Goal: Task Accomplishment & Management: Complete application form

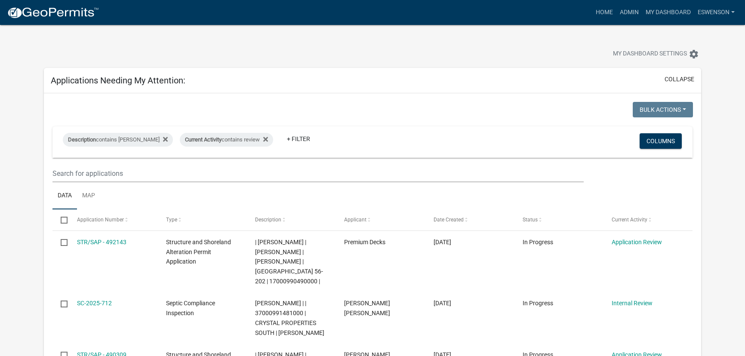
scroll to position [586, 0]
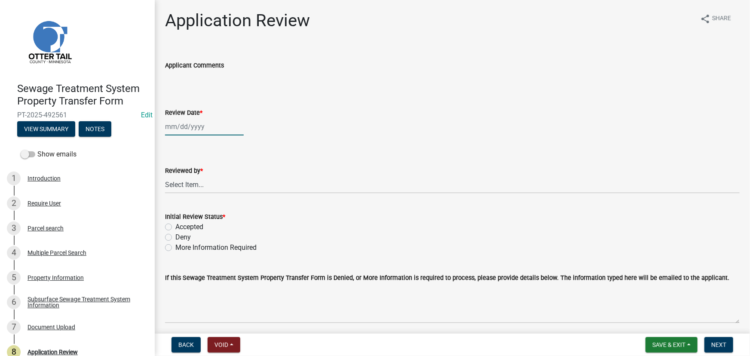
click at [215, 133] on div at bounding box center [204, 127] width 79 height 18
select select "10"
select select "2025"
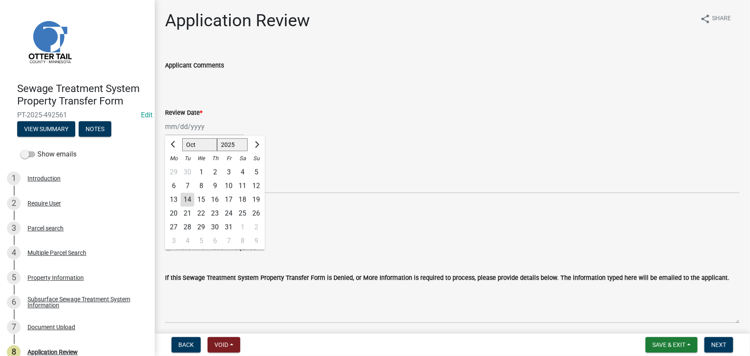
click at [181, 199] on div "14" at bounding box center [188, 200] width 14 height 14
type input "10/14/2025"
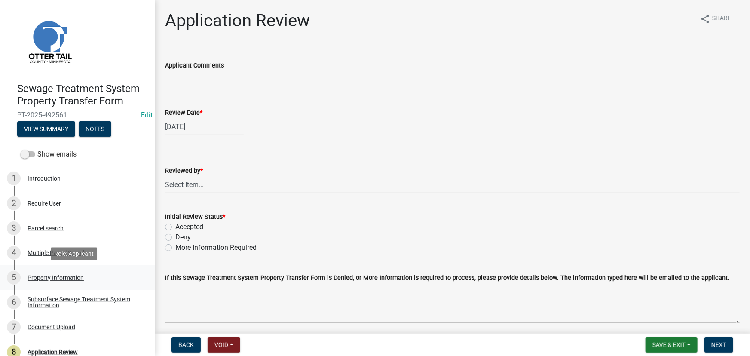
click at [90, 288] on link "5 Property Information" at bounding box center [77, 277] width 155 height 25
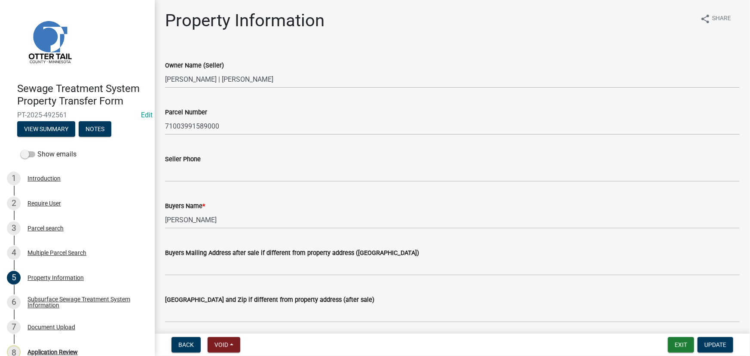
click at [56, 300] on div "Subsurface Sewage Treatment System Information" at bounding box center [84, 302] width 113 height 12
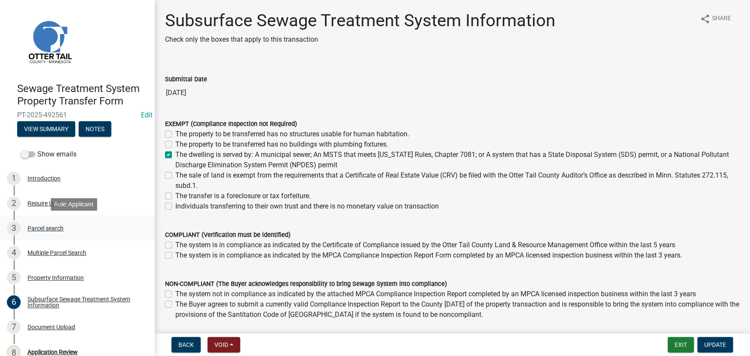
click at [50, 231] on div "Parcel search" at bounding box center [46, 228] width 36 height 6
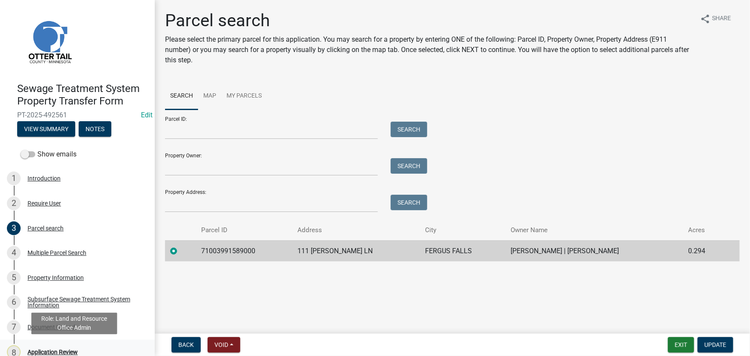
click at [68, 347] on div "8 Application Review" at bounding box center [74, 352] width 134 height 14
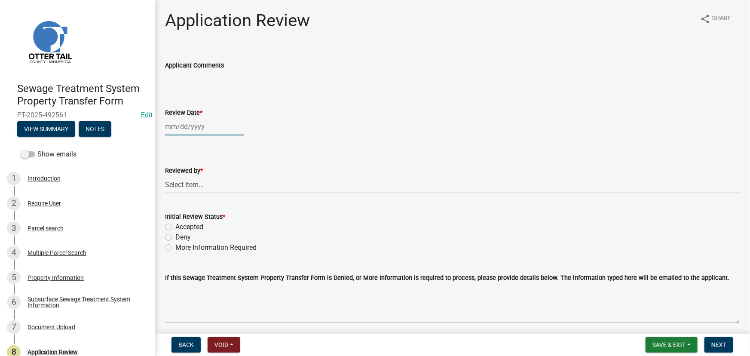
click at [192, 129] on div at bounding box center [204, 127] width 79 height 18
select select "10"
select select "2025"
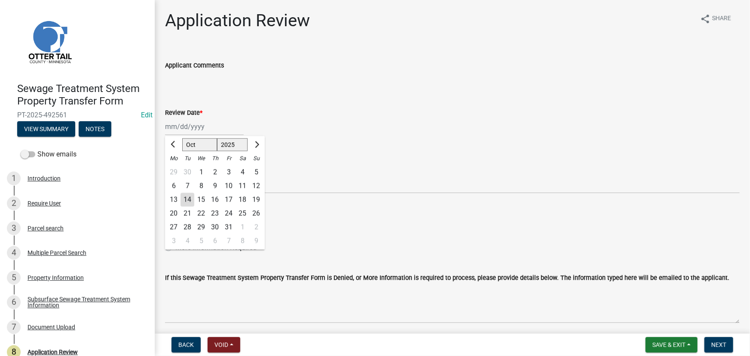
click at [186, 201] on div "14" at bounding box center [188, 200] width 14 height 14
type input "10/14/2025"
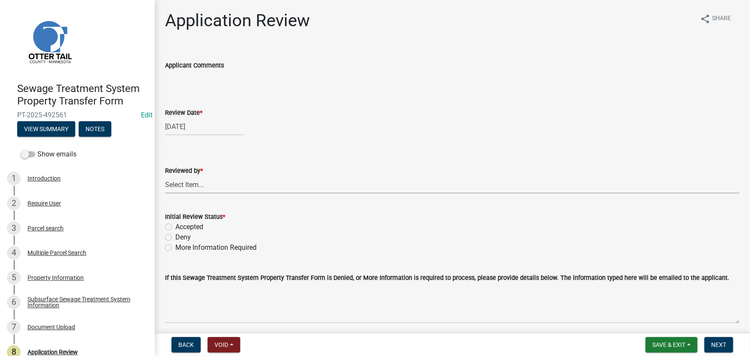
drag, startPoint x: 190, startPoint y: 181, endPoint x: 190, endPoint y: 176, distance: 5.2
click at [190, 181] on select "Select Item... Alexis Newark Amy Busko Andrea Perales Brittany Tollefson Christ…" at bounding box center [452, 185] width 575 height 18
click at [165, 176] on select "Select Item... Alexis Newark Amy Busko Andrea Perales Brittany Tollefson Christ…" at bounding box center [452, 185] width 575 height 18
select select "190fd4c8-42ef-492b-a4a0-a0213555944c"
click at [186, 228] on label "Accepted" at bounding box center [189, 227] width 28 height 10
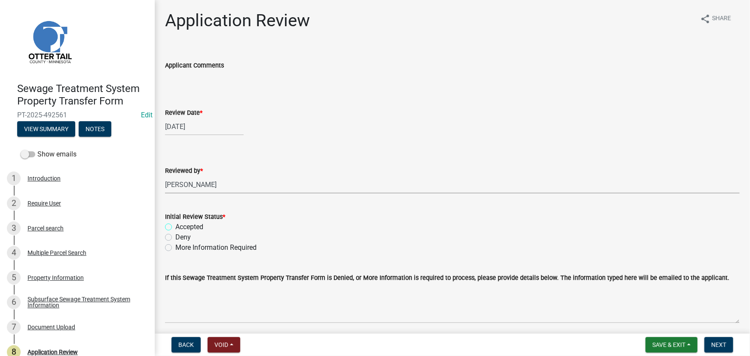
click at [181, 227] on input "Accepted" at bounding box center [178, 225] width 6 height 6
radio input "true"
click at [718, 348] on span "Next" at bounding box center [718, 344] width 15 height 7
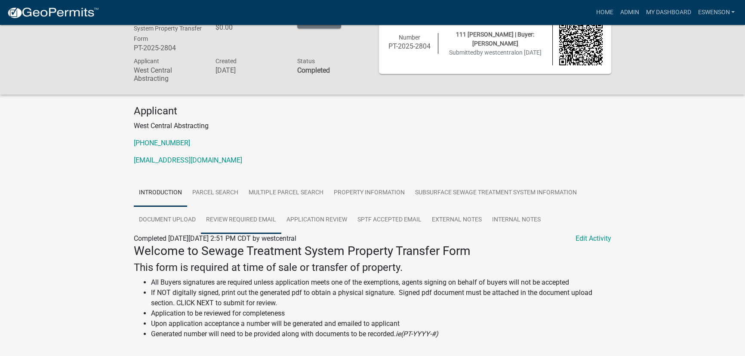
scroll to position [39, 0]
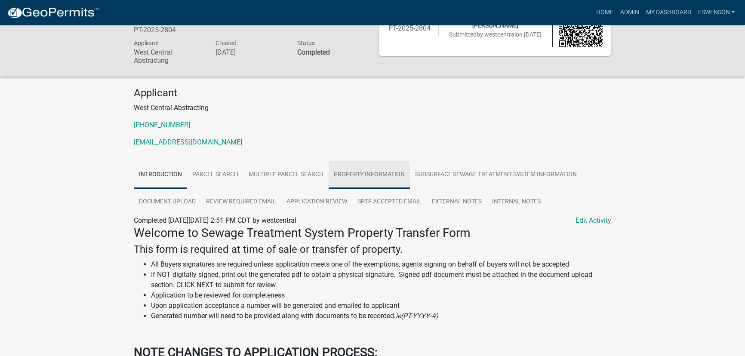
click at [367, 174] on link "Property Information" at bounding box center [368, 175] width 81 height 28
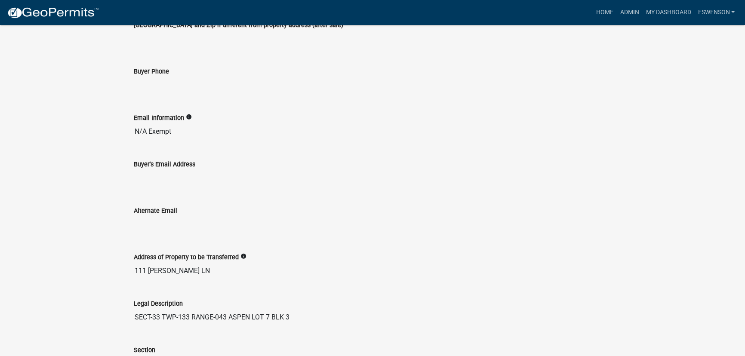
scroll to position [494, 0]
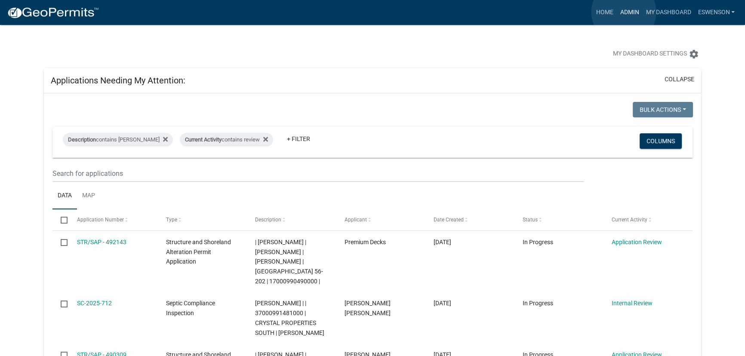
click at [623, 12] on link "Admin" at bounding box center [629, 12] width 26 height 16
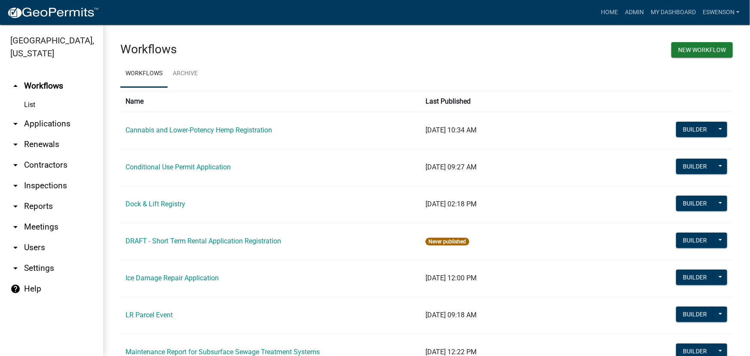
click at [44, 118] on link "arrow_drop_down Applications" at bounding box center [51, 123] width 103 height 21
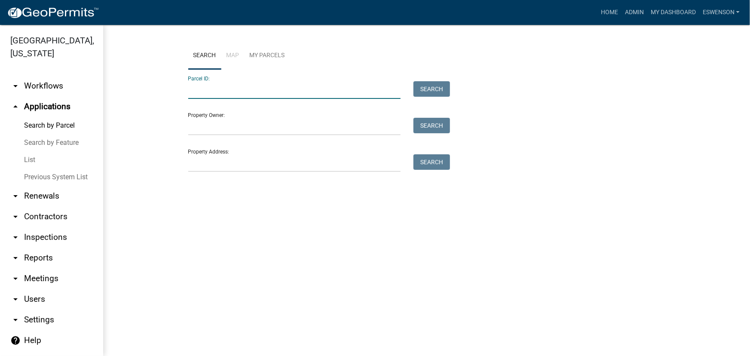
click at [296, 94] on input "Parcel ID:" at bounding box center [294, 90] width 213 height 18
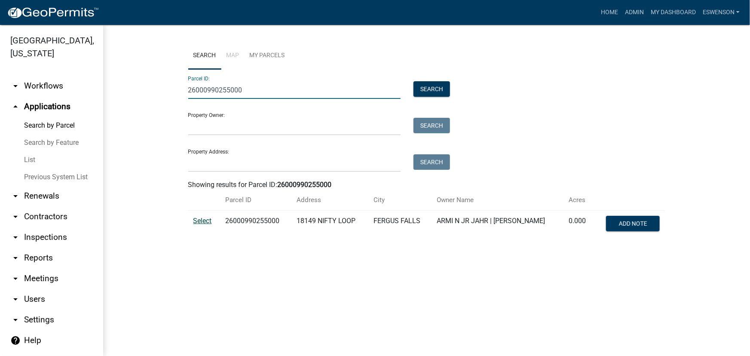
type input "26000990255000"
click at [203, 221] on span "Select" at bounding box center [202, 221] width 18 height 8
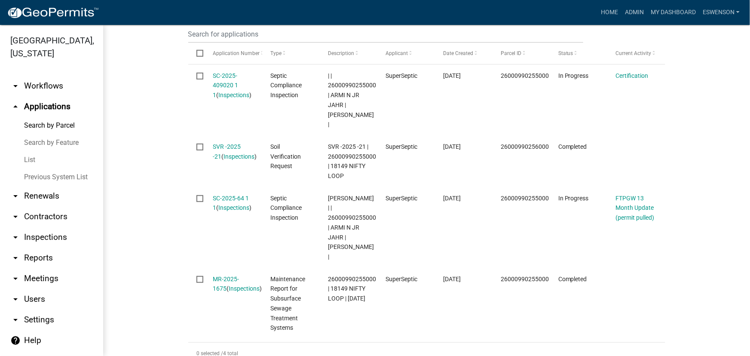
scroll to position [313, 0]
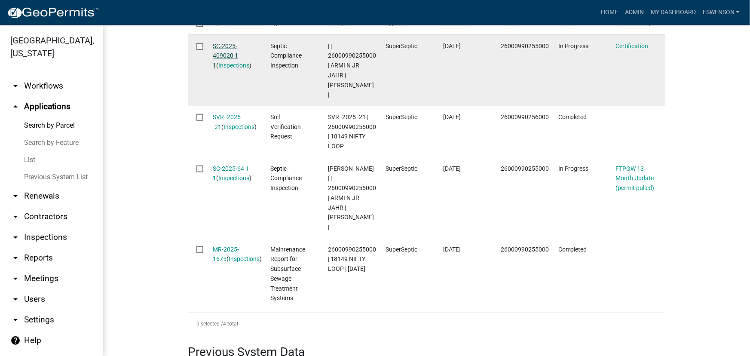
click at [228, 46] on link "SC-2025-409020 1 1" at bounding box center [225, 56] width 25 height 27
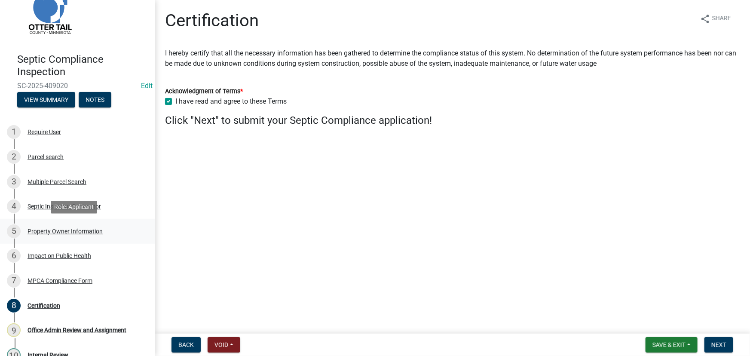
scroll to position [69, 0]
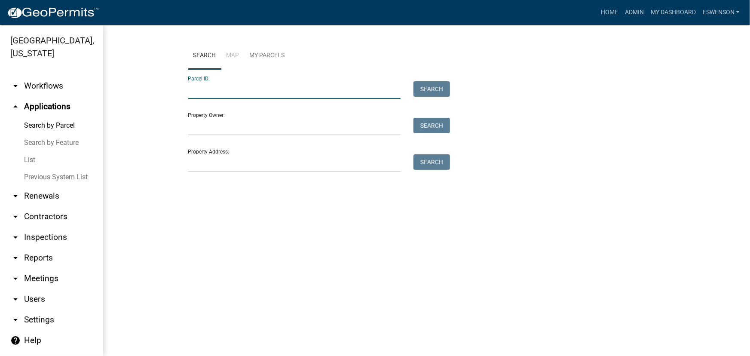
drag, startPoint x: 224, startPoint y: 83, endPoint x: 196, endPoint y: 89, distance: 28.5
click at [196, 89] on input "Parcel ID:" at bounding box center [294, 90] width 213 height 18
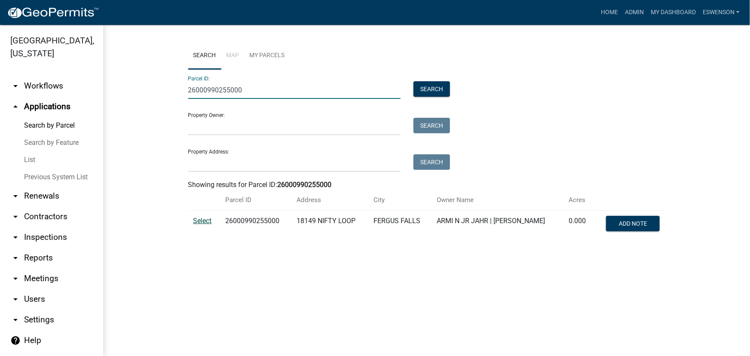
type input "26000990255000"
click at [198, 219] on span "Select" at bounding box center [202, 221] width 18 height 8
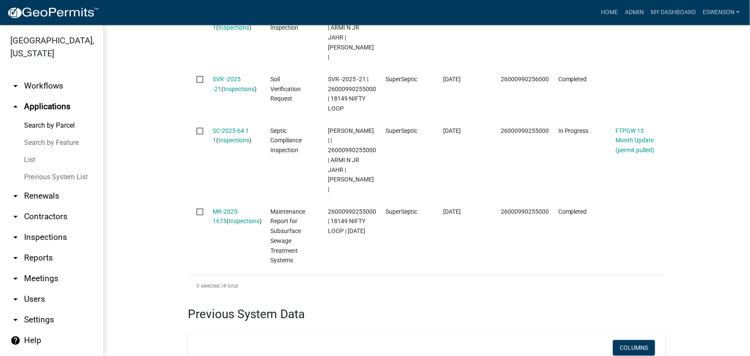
scroll to position [352, 0]
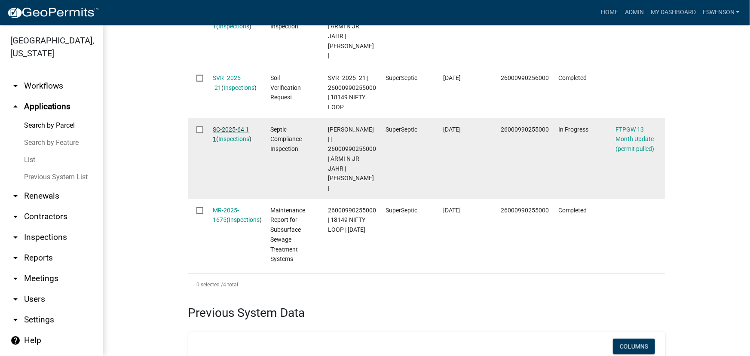
click at [235, 126] on link "SC-2025-64 1 1" at bounding box center [231, 134] width 36 height 17
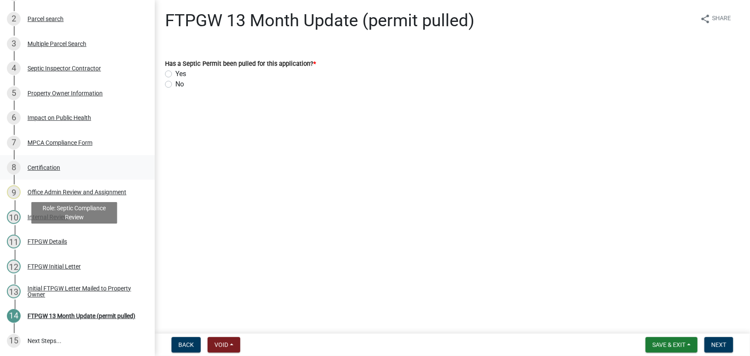
scroll to position [185, 0]
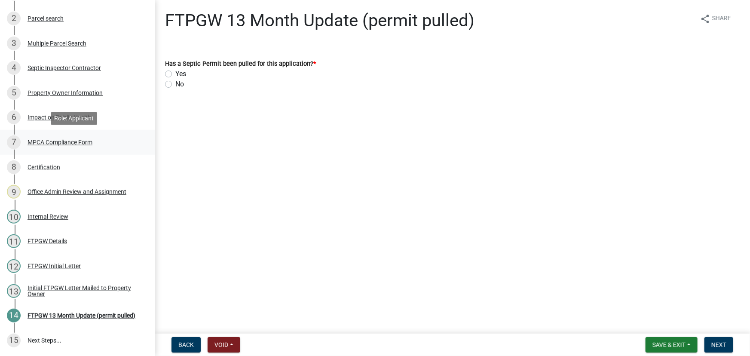
click at [84, 144] on div "MPCA Compliance Form" at bounding box center [60, 142] width 65 height 6
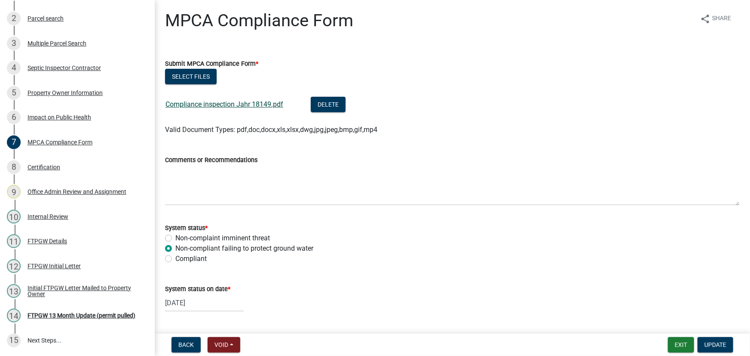
click at [238, 105] on link "Compliance inspection Jahr 18149.pdf" at bounding box center [224, 104] width 118 height 8
click at [198, 77] on button "Select files" at bounding box center [191, 76] width 52 height 15
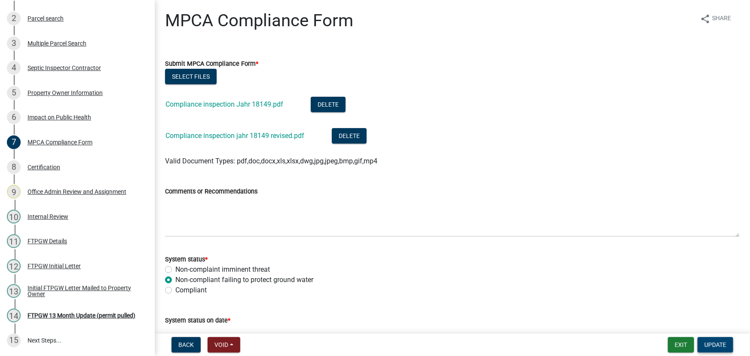
click at [722, 344] on span "Update" at bounding box center [716, 344] width 22 height 7
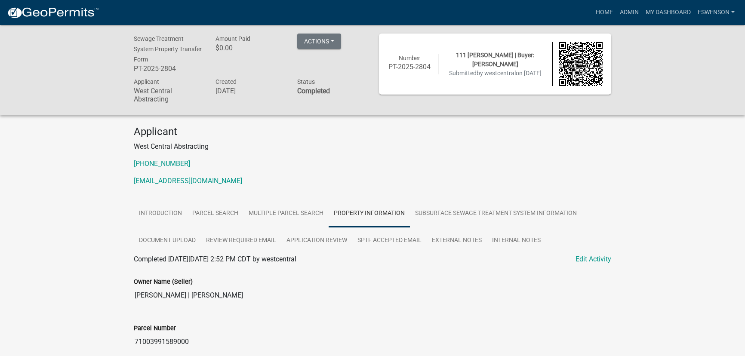
scroll to position [494, 0]
